Goal: Consume media (video, audio)

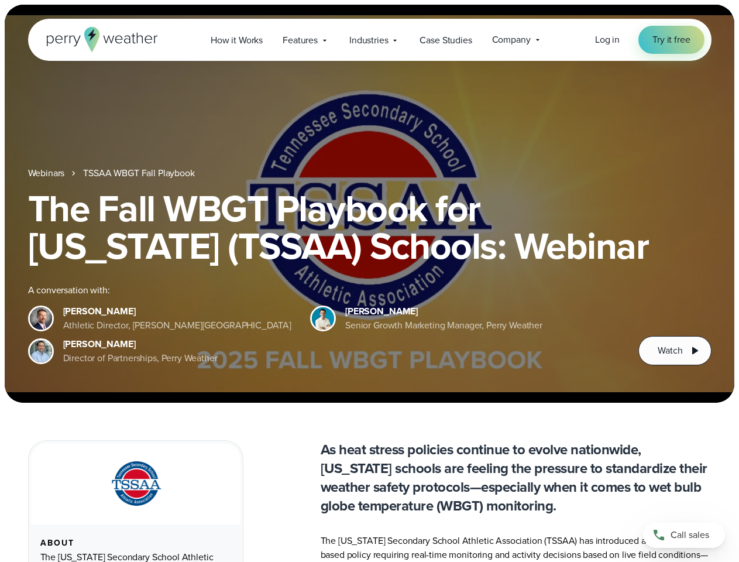
click at [369, 281] on div "The Fall WBGT Playbook for [US_STATE] (TSSAA) Schools: Webinar A conversation w…" at bounding box center [369, 278] width 683 height 176
click at [369, 40] on span "Industries" at bounding box center [368, 40] width 39 height 14
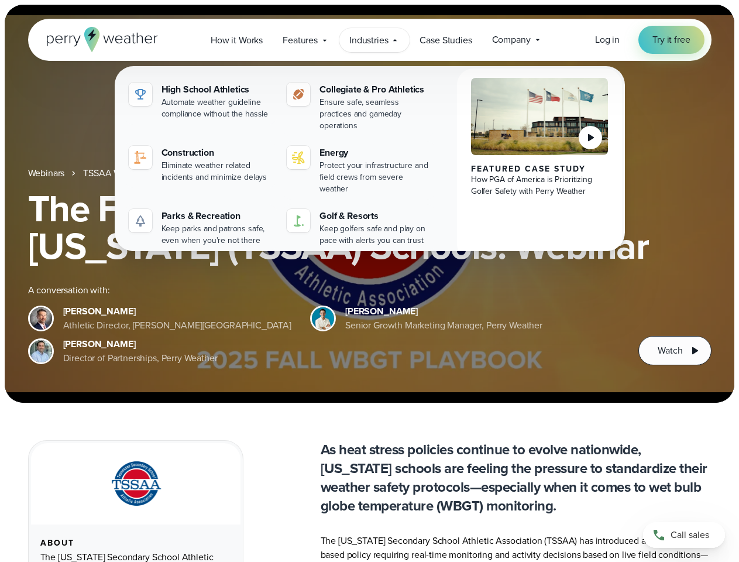
click at [369, 204] on h1 "The Fall WBGT Playbook for [US_STATE] (TSSAA) Schools: Webinar" at bounding box center [369, 227] width 683 height 75
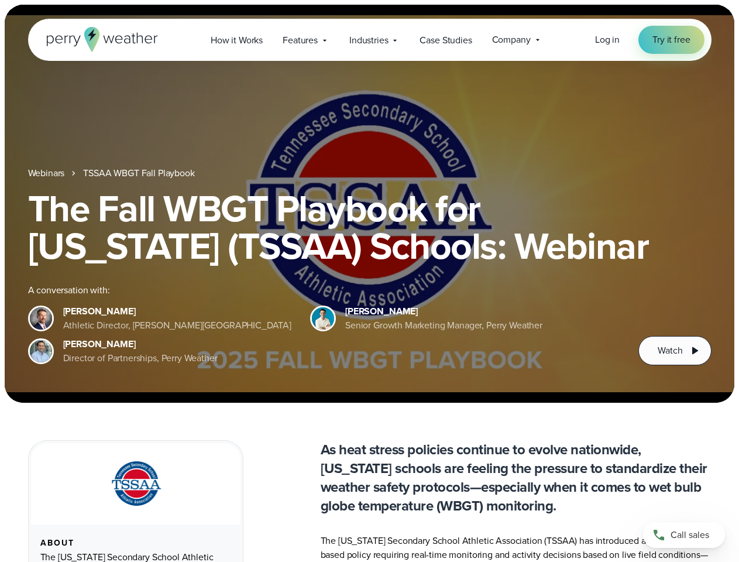
click at [140, 173] on link "TSSAA WBGT Fall Playbook" at bounding box center [138, 173] width 111 height 14
click at [675, 351] on span "Watch" at bounding box center [670, 350] width 25 height 14
